Goal: Browse casually

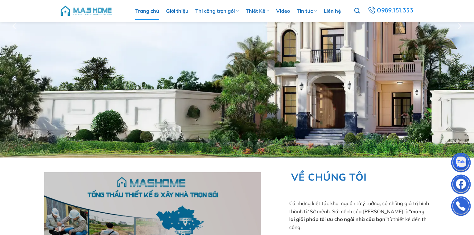
scroll to position [25, 0]
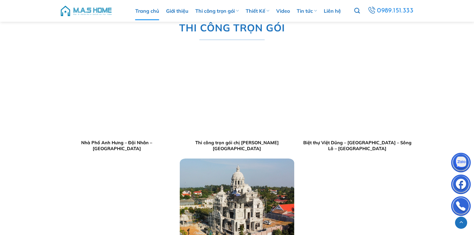
scroll to position [672, 0]
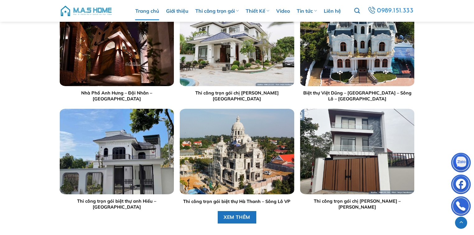
click at [131, 167] on img "Thi công trọn gói biệt thự anh Hiếu - Hoà Bình" at bounding box center [117, 152] width 114 height 86
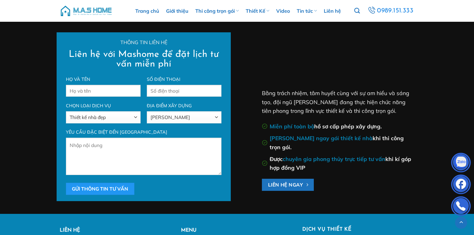
scroll to position [4139, 0]
